Goal: Task Accomplishment & Management: Manage account settings

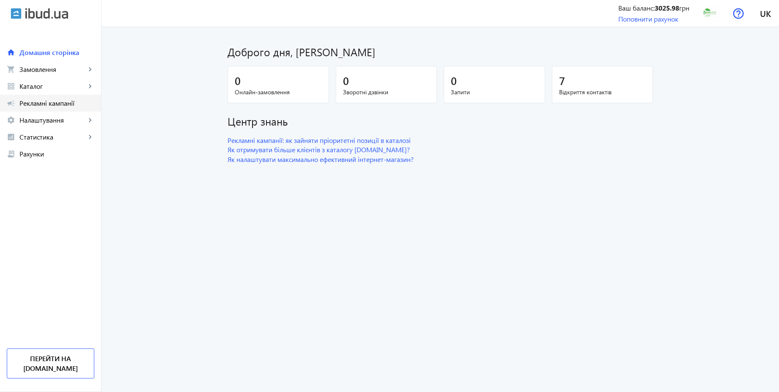
click at [48, 102] on span "Рекламні кампанії" at bounding box center [56, 103] width 75 height 8
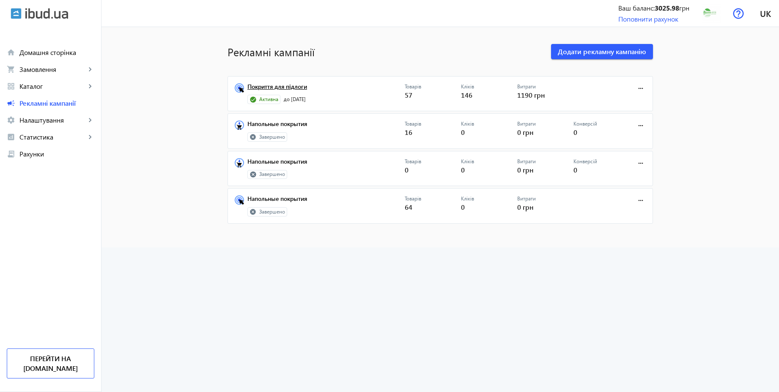
click at [291, 88] on link "Покриття для підлоги" at bounding box center [325, 89] width 157 height 12
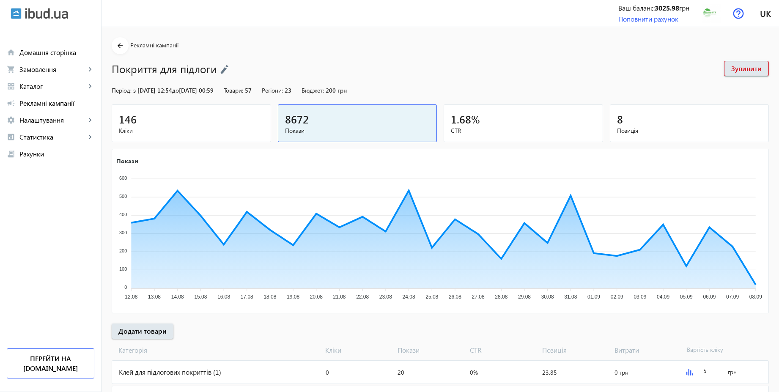
click at [220, 70] on img at bounding box center [224, 69] width 8 height 9
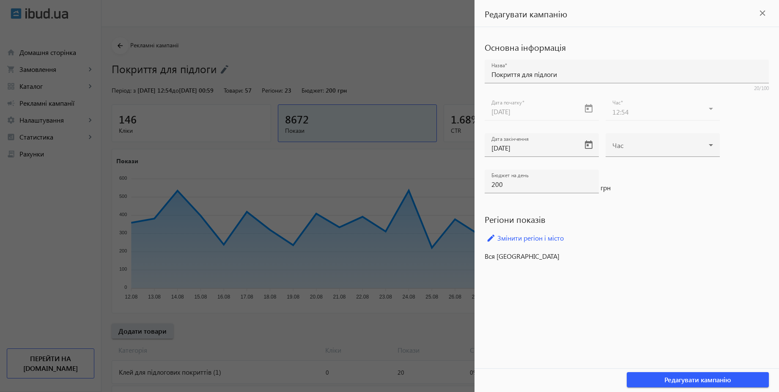
click at [355, 69] on div at bounding box center [389, 196] width 779 height 392
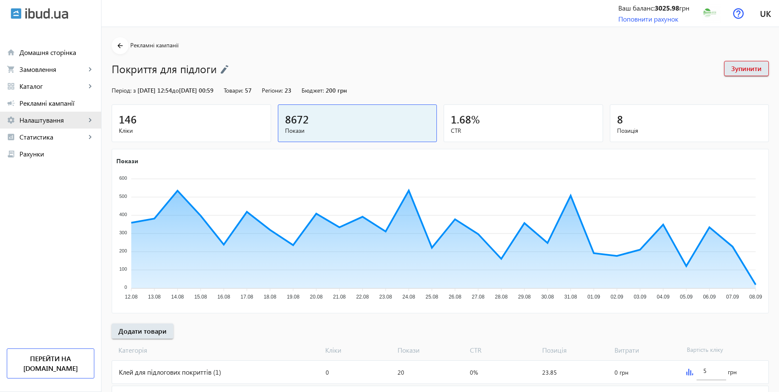
click at [59, 121] on span "Налаштування" at bounding box center [52, 120] width 66 height 8
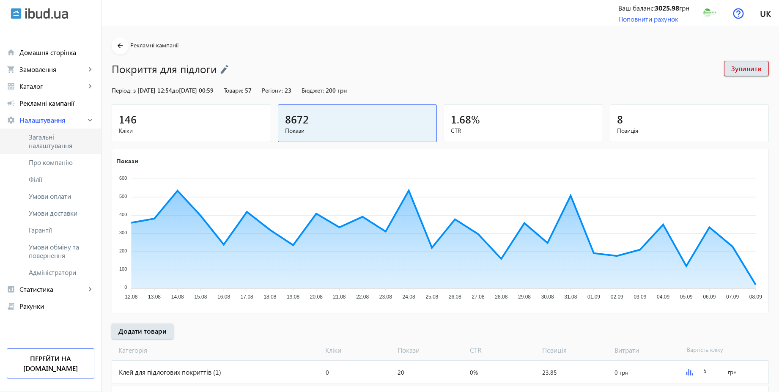
click at [52, 140] on span "Загальні налаштування" at bounding box center [62, 141] width 66 height 17
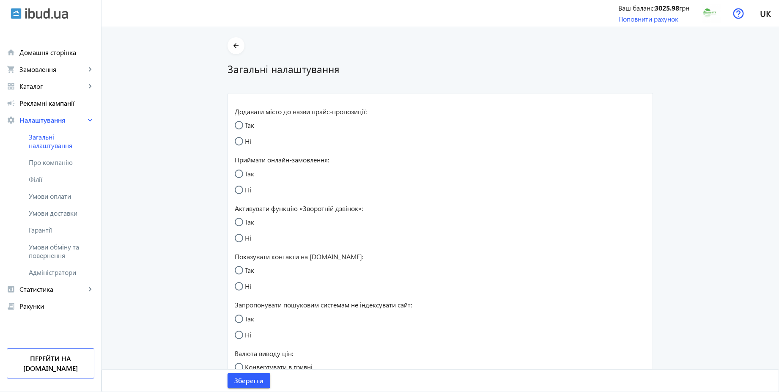
radio input "true"
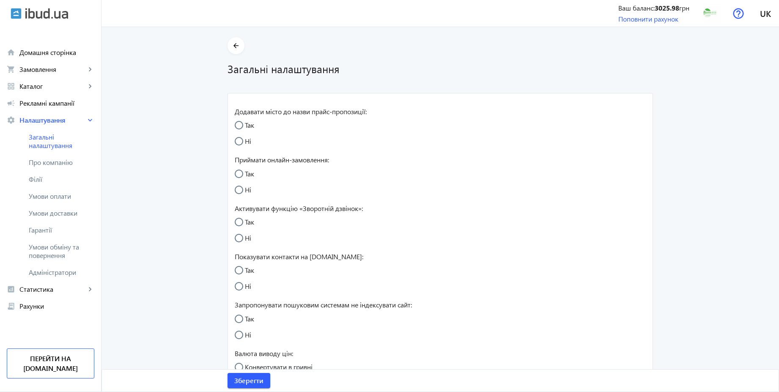
radio input "true"
click at [55, 251] on span "Умови обміну та повернення" at bounding box center [62, 251] width 66 height 17
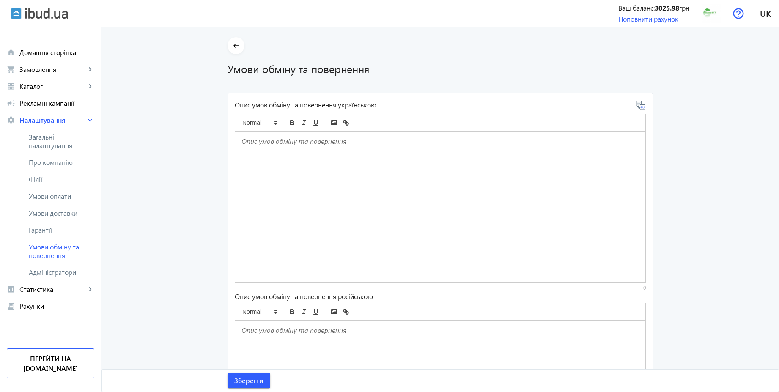
click at [321, 150] on div at bounding box center [440, 207] width 410 height 151
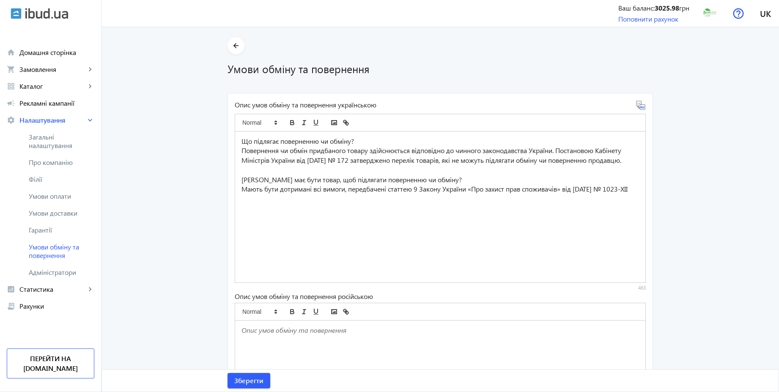
click at [640, 108] on icon at bounding box center [641, 105] width 10 height 10
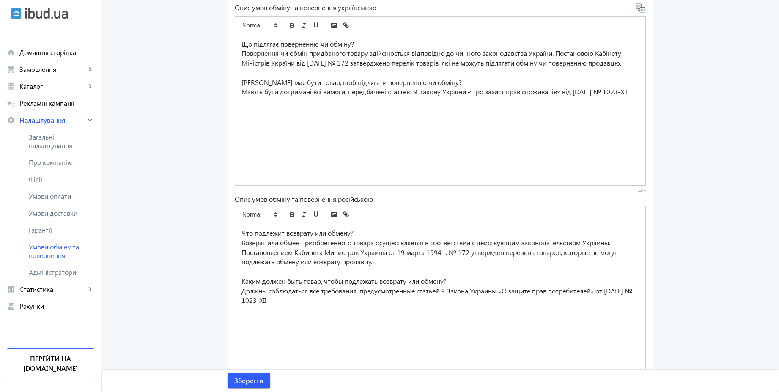
scroll to position [80, 0]
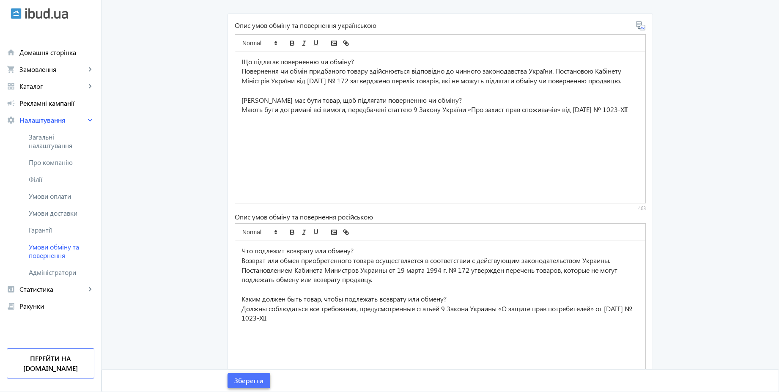
click at [251, 379] on span "Зберегти" at bounding box center [248, 380] width 29 height 9
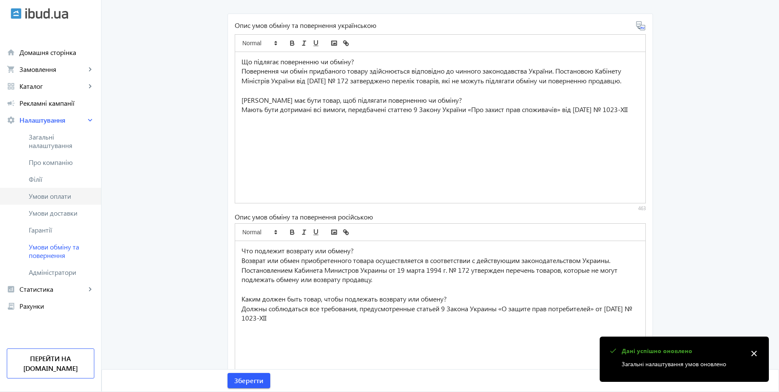
click at [55, 195] on span "Умови оплати" at bounding box center [62, 196] width 66 height 8
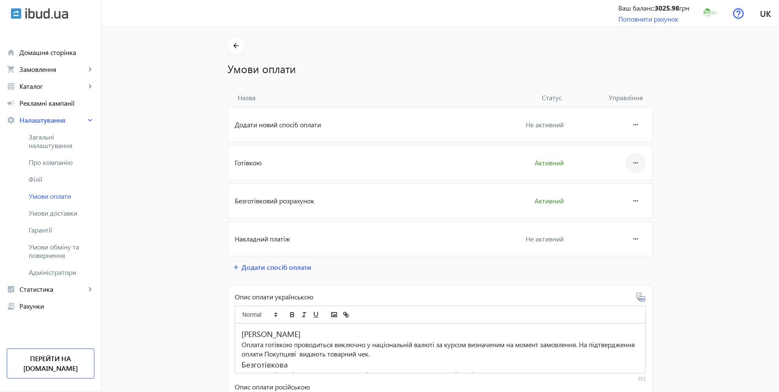
click at [631, 162] on mat-icon "more_horiz" at bounding box center [636, 163] width 10 height 20
click at [615, 191] on button "Редагувати" at bounding box center [619, 186] width 47 height 20
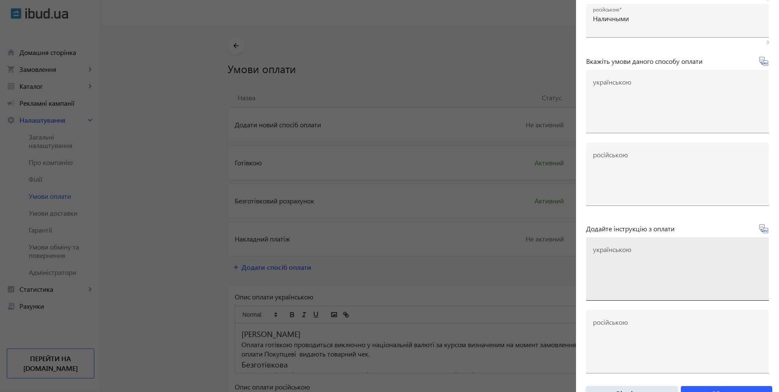
scroll to position [140, 0]
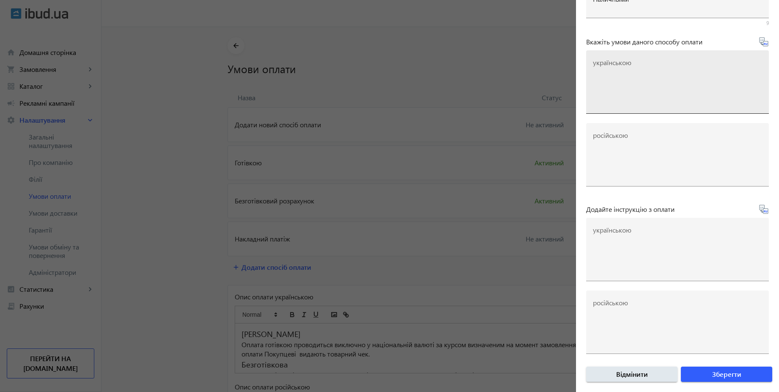
click at [647, 69] on textarea "українською" at bounding box center [677, 85] width 169 height 50
paste textarea "Оплачуйте замовлення готівкою при отриманні товару в нашому офісі чи у кур'єра"
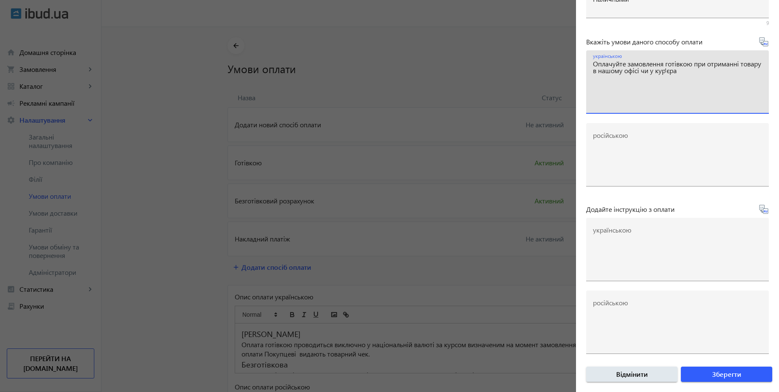
type textarea "Оплачуйте замовлення готівкою при отриманні товару в нашому офісі чи у кур'єра"
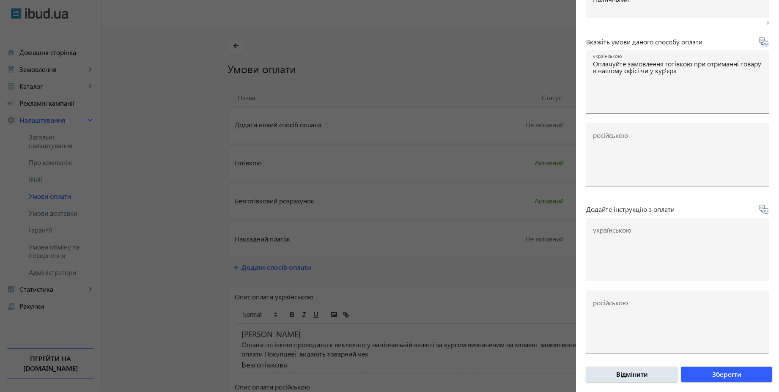
click at [763, 43] on icon at bounding box center [764, 42] width 10 height 10
type textarea "Оплачивайте заказ наличными при получении товара в нашем офисе или у курьера"
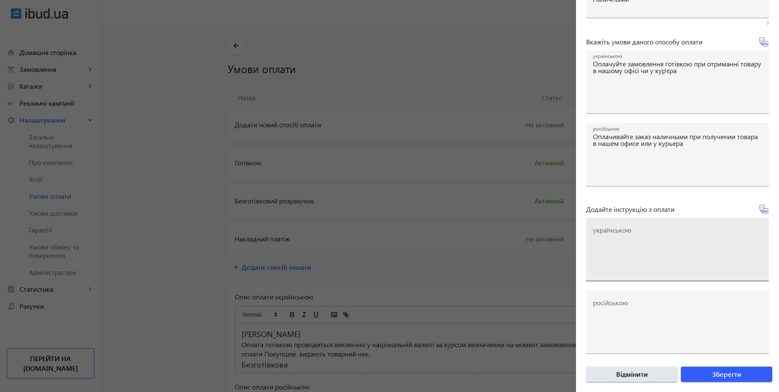
click at [616, 230] on mat-label "українською" at bounding box center [612, 229] width 38 height 9
click at [616, 230] on textarea "українською" at bounding box center [677, 253] width 169 height 50
paste textarea "Оплатіть замовлення готівкою при отриманні товару"
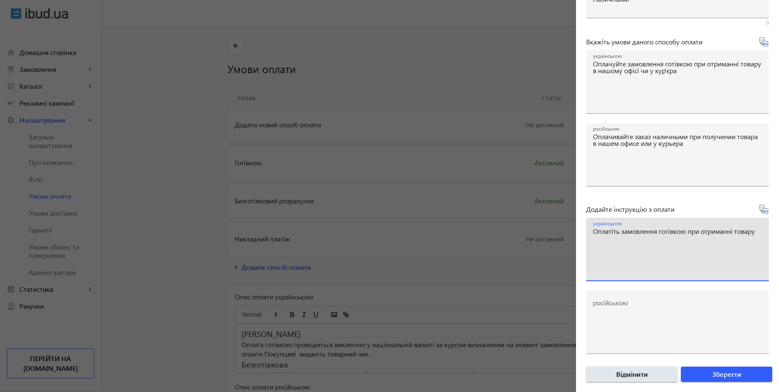
type textarea "Оплатіть замовлення готівкою при отриманні товару"
click at [762, 211] on icon at bounding box center [764, 209] width 10 height 10
type textarea "Оплатите заказ наличными при получении товара"
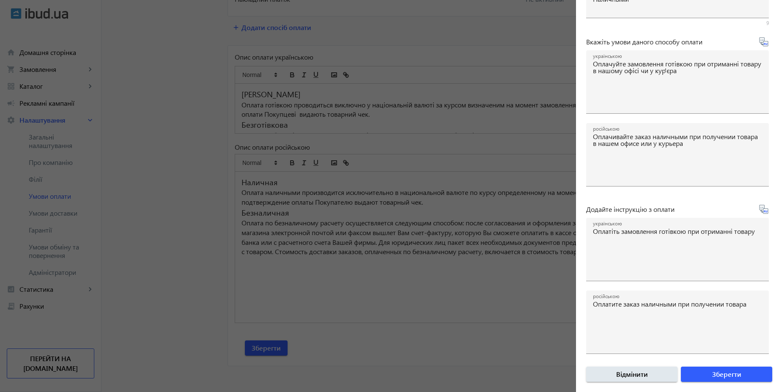
scroll to position [245, 0]
click at [718, 375] on span "Зберегти" at bounding box center [726, 374] width 29 height 9
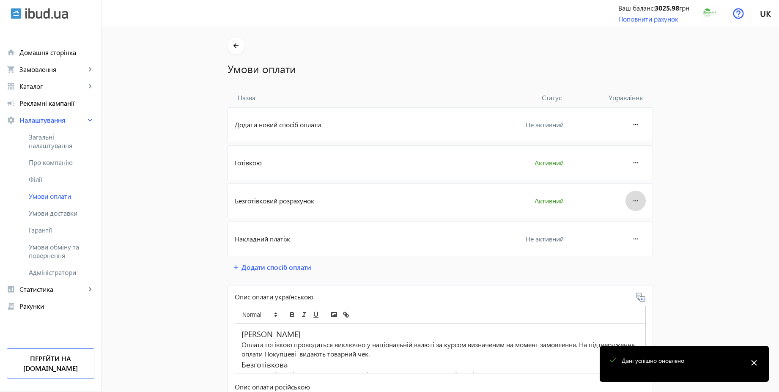
click at [632, 200] on mat-icon "more_horiz" at bounding box center [636, 201] width 10 height 20
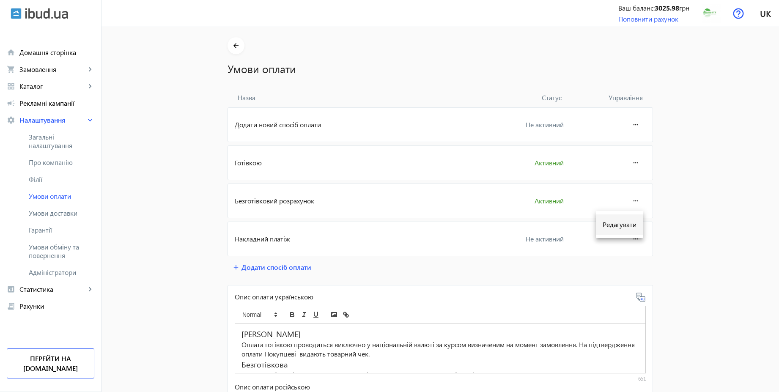
click at [624, 225] on span "Редагувати" at bounding box center [620, 224] width 34 height 7
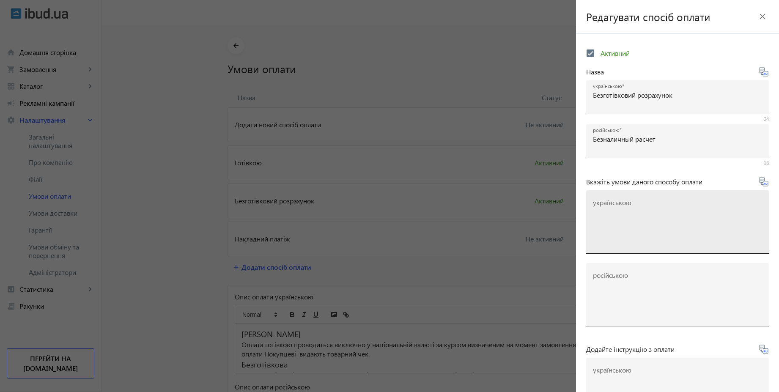
click at [650, 206] on textarea "українською" at bounding box center [677, 226] width 169 height 50
paste textarea "Оплачуйте замовлення переказом із будь-якого банку України чи по реквізитах у с…"
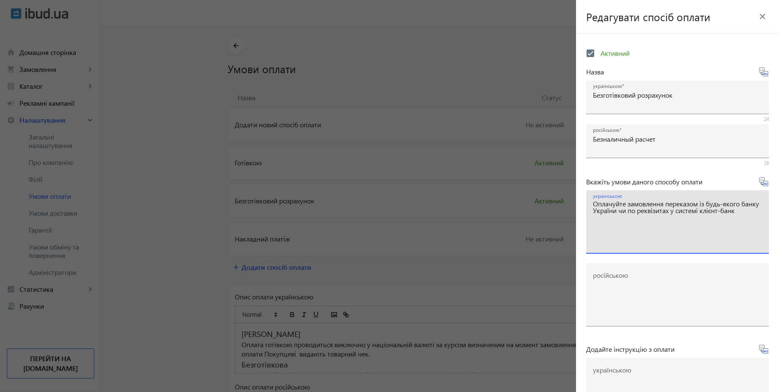
type textarea "Оплачуйте замовлення переказом із будь-якого банку України чи по реквізитах у с…"
click at [764, 184] on icon at bounding box center [764, 182] width 10 height 10
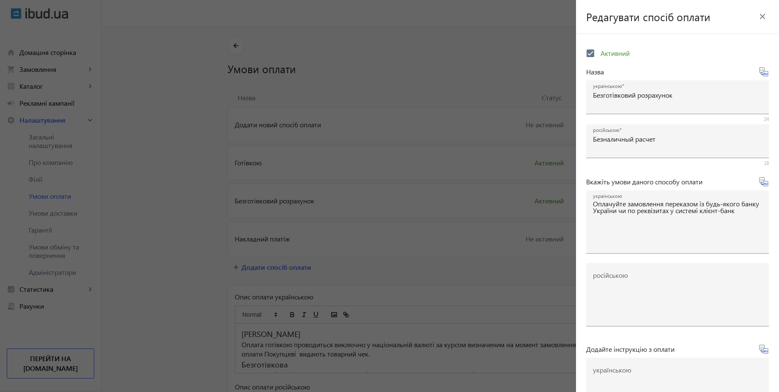
type textarea "Оплачивайте заказ переводом из любого банка или по реквизитам в системе клиент-…"
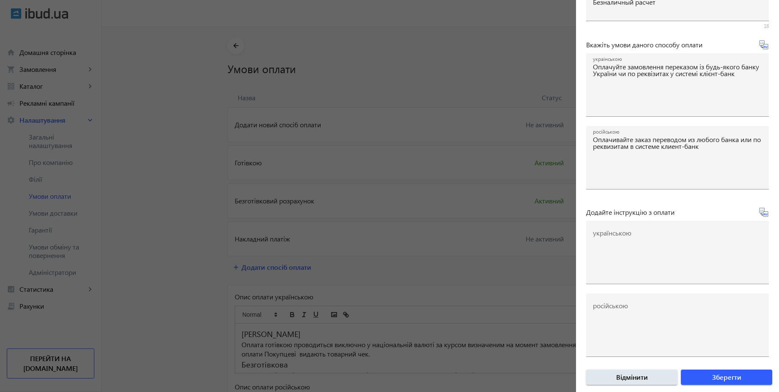
scroll to position [140, 0]
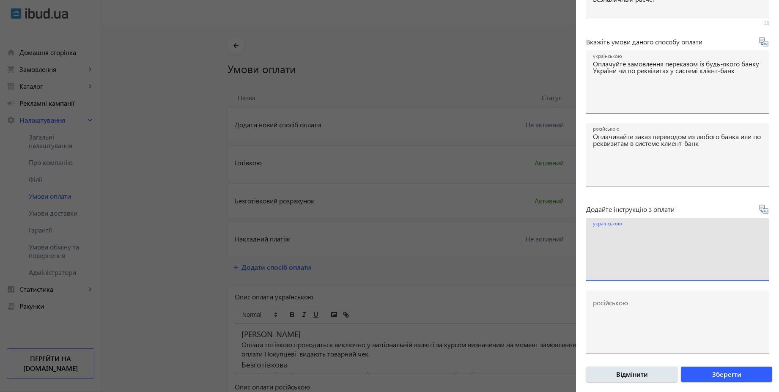
click at [634, 248] on textarea "українською" at bounding box center [677, 253] width 169 height 50
paste textarea "Оплатіть замовлення згідно реквізитів рахунка-фактури"
type textarea "Оплатіть замовлення згідно реквізитів рахунка-фактури"
click at [761, 210] on icon at bounding box center [764, 209] width 10 height 10
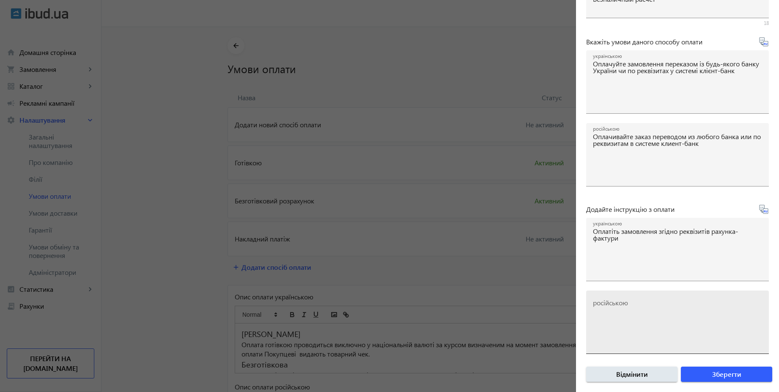
type textarea "Оплатите заказ согласно реквизитам счета-фактуры"
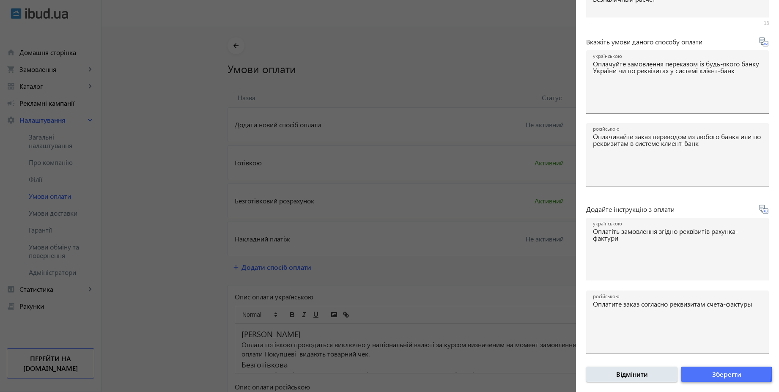
click at [723, 370] on span "Зберегти" at bounding box center [726, 374] width 29 height 9
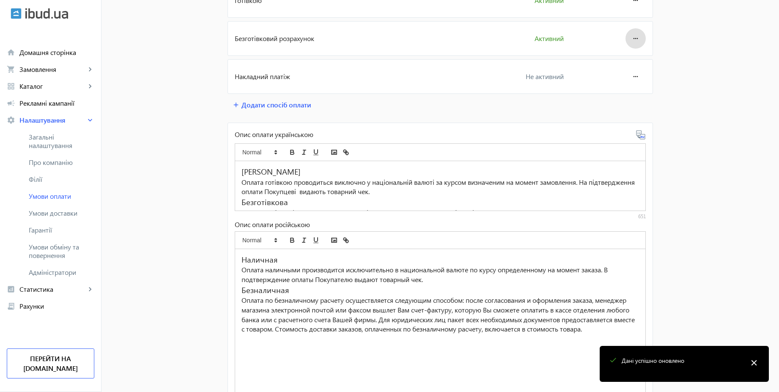
scroll to position [245, 0]
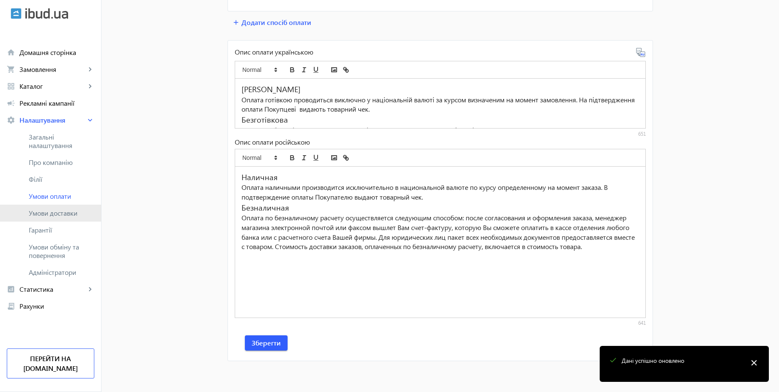
click at [58, 209] on span "Умови доставки" at bounding box center [62, 213] width 66 height 8
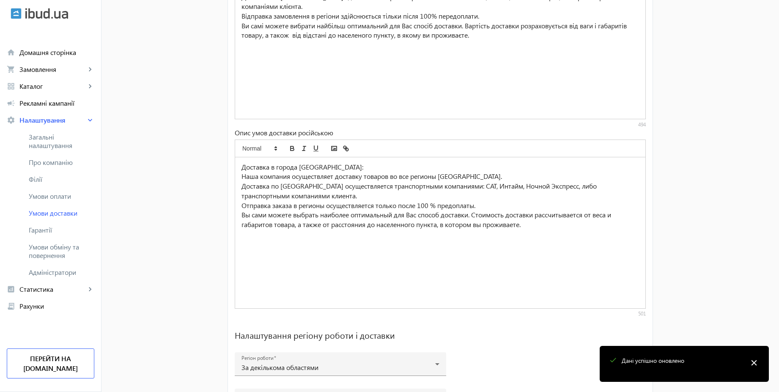
scroll to position [561, 0]
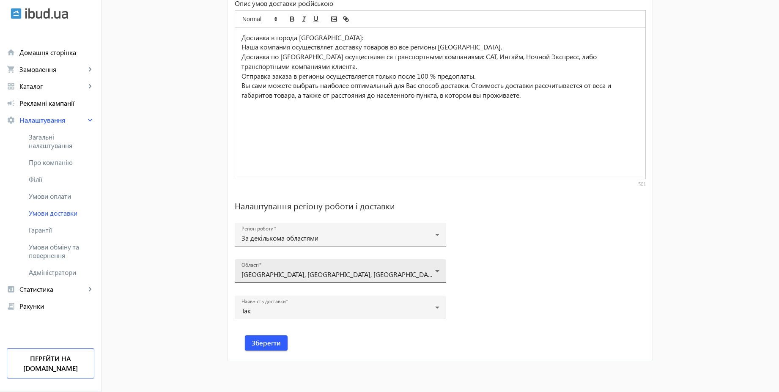
click at [436, 267] on icon at bounding box center [437, 271] width 10 height 10
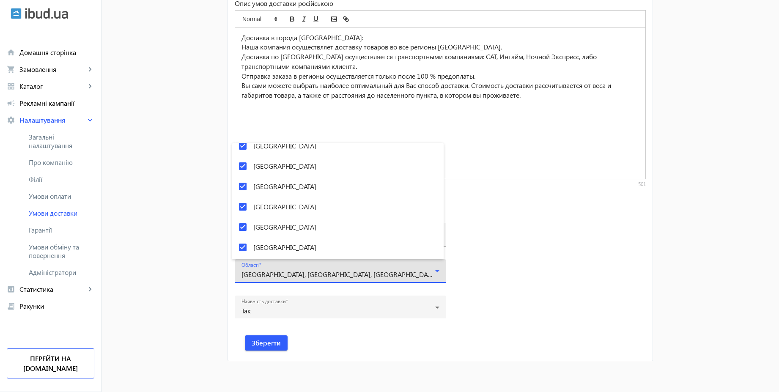
scroll to position [413, 0]
click at [621, 253] on div at bounding box center [389, 196] width 779 height 392
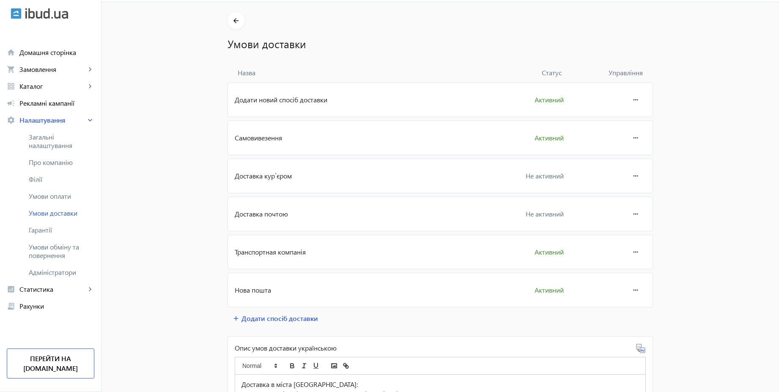
scroll to position [0, 0]
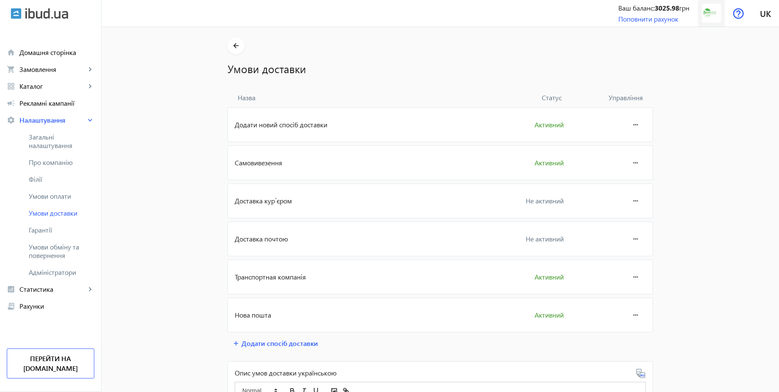
click at [709, 19] on img at bounding box center [711, 13] width 19 height 19
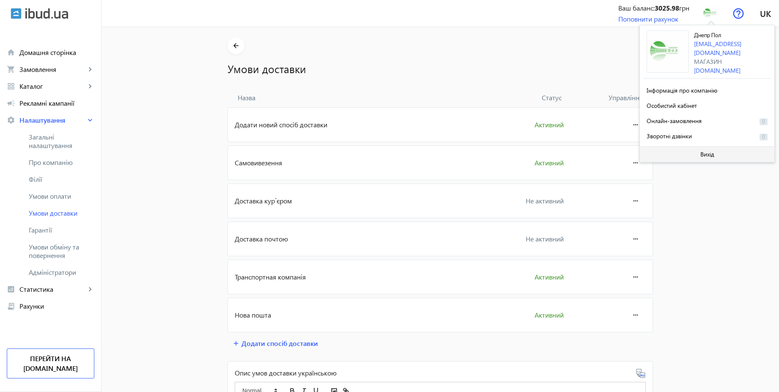
click at [701, 154] on span "Вихід" at bounding box center [708, 154] width 14 height 7
